Goal: Task Accomplishment & Management: Use online tool/utility

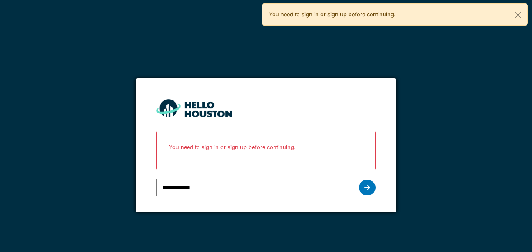
type input "**********"
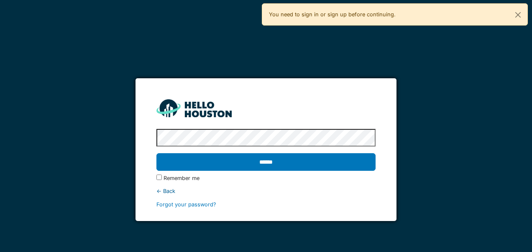
click at [156, 153] on input "******" at bounding box center [265, 162] width 219 height 18
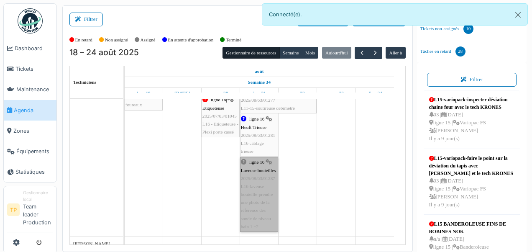
drag, startPoint x: 263, startPoint y: 190, endPoint x: 253, endPoint y: 196, distance: 12.1
click at [253, 196] on link "ligne 16 | Laveuse bouteilles 2025/08/63/01287 L16-laveuse bouteille-prendre un…" at bounding box center [259, 194] width 38 height 75
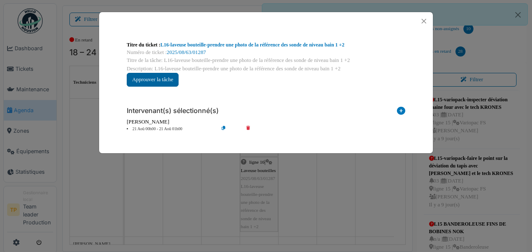
click at [165, 79] on button "Approuver la tâche" at bounding box center [153, 80] width 52 height 14
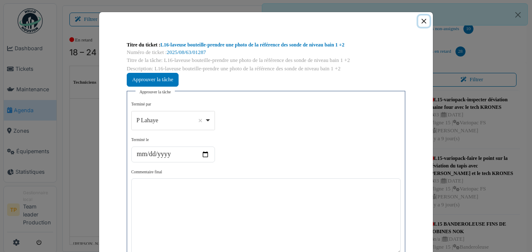
click at [422, 21] on button "Close" at bounding box center [423, 20] width 11 height 11
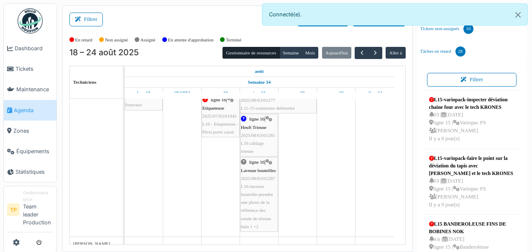
click at [260, 167] on div "ligne 16 | Laveuse bouteilles 2025/08/63/01287 L16-laveuse bouteille-prendre un…" at bounding box center [259, 194] width 36 height 72
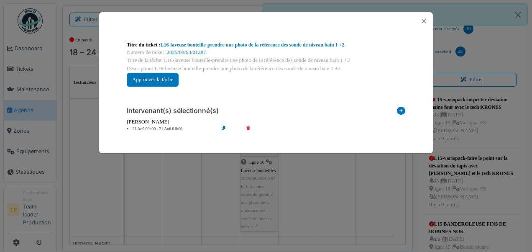
click at [260, 167] on div "Titre du ticket : L16-laveuse bouteille-prendre une photo de la référence des s…" at bounding box center [266, 126] width 532 height 252
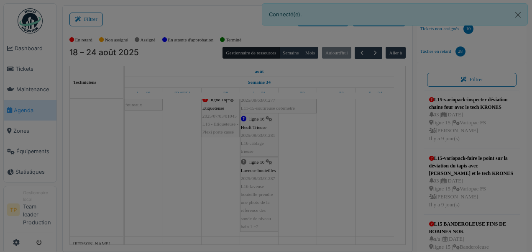
click at [260, 167] on body "Dashboard Tickets Maintenance [GEOGRAPHIC_DATA] Zones Équipements Statistiques …" at bounding box center [266, 126] width 532 height 252
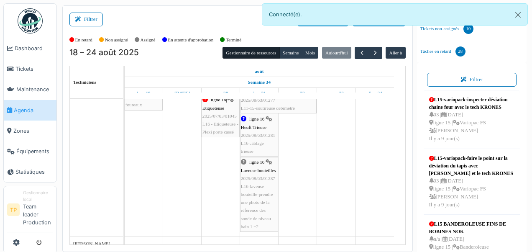
click at [260, 167] on div "ligne 16 | Laveuse bouteilles 2025/08/63/01287 L16-laveuse bouteille-prendre un…" at bounding box center [259, 194] width 36 height 72
click at [260, 167] on body "Dashboard Tickets Maintenance [GEOGRAPHIC_DATA] Zones Équipements Statistiques …" at bounding box center [266, 126] width 532 height 252
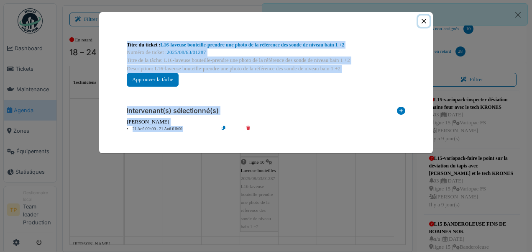
click at [427, 19] on button "Close" at bounding box center [423, 20] width 11 height 11
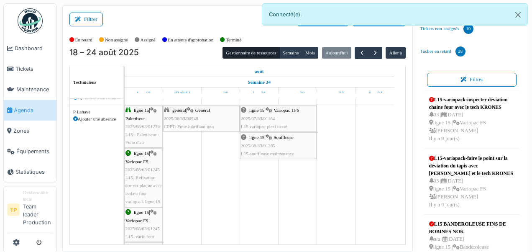
scroll to position [887, 0]
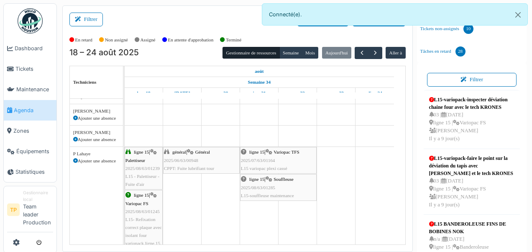
click at [264, 192] on div "ligne 15 | Souffleuse 2025/08/63/01285 L15-souffleuse maintenance" at bounding box center [278, 187] width 75 height 24
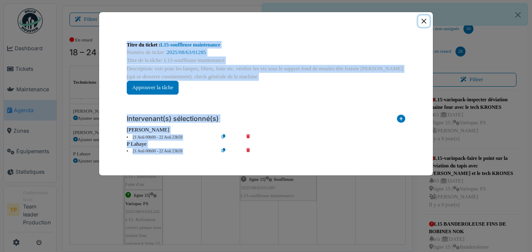
click at [427, 21] on button "Close" at bounding box center [423, 20] width 11 height 11
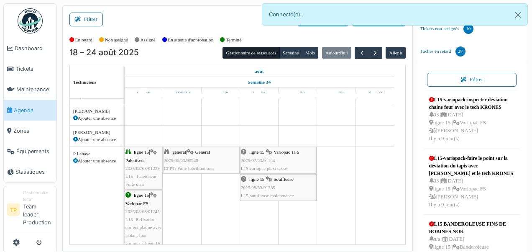
click at [286, 166] on span "L15 variopac plexi cassé" at bounding box center [264, 168] width 46 height 5
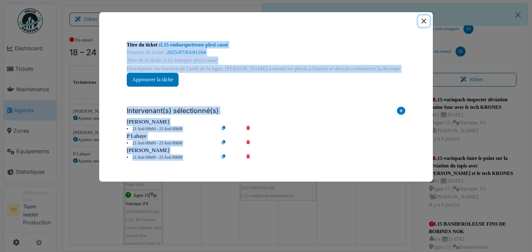
click at [421, 21] on button "Close" at bounding box center [423, 20] width 11 height 11
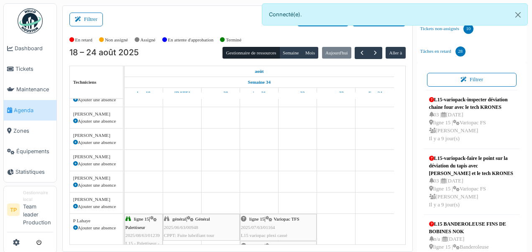
scroll to position [804, 0]
